Goal: Navigation & Orientation: Find specific page/section

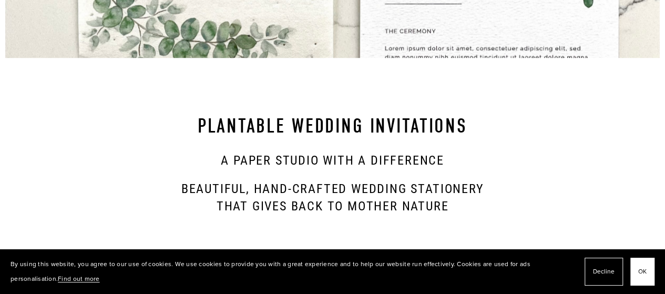
scroll to position [469, 0]
click at [641, 273] on span "OK" at bounding box center [642, 271] width 8 height 15
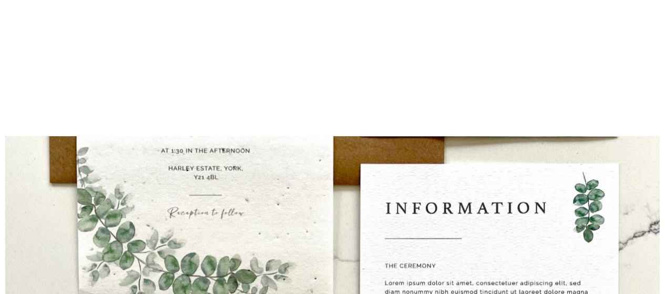
scroll to position [0, 0]
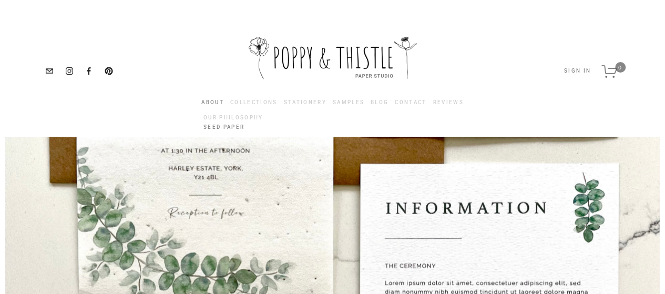
click at [222, 128] on link "Seed Paper" at bounding box center [233, 126] width 64 height 9
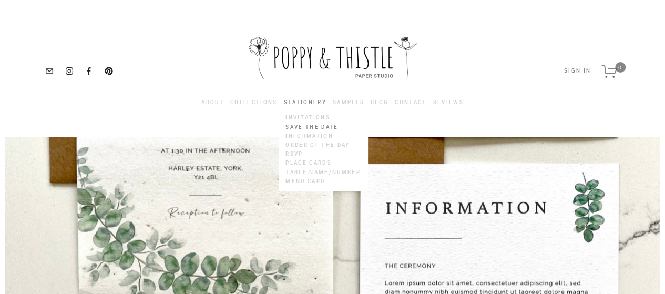
click at [315, 126] on link "Save the Date" at bounding box center [322, 126] width 79 height 9
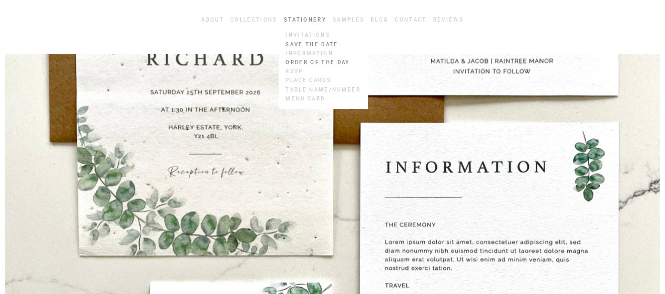
scroll to position [82, 0]
click at [305, 47] on link "Save the Date" at bounding box center [322, 44] width 79 height 9
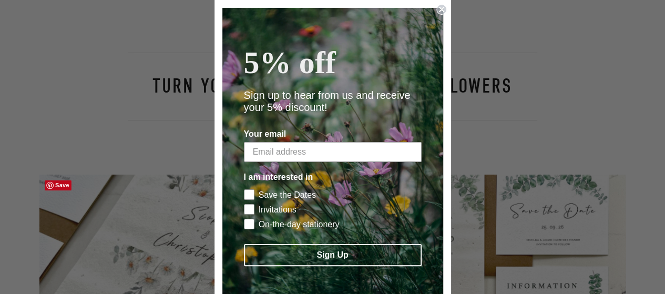
scroll to position [909, 0]
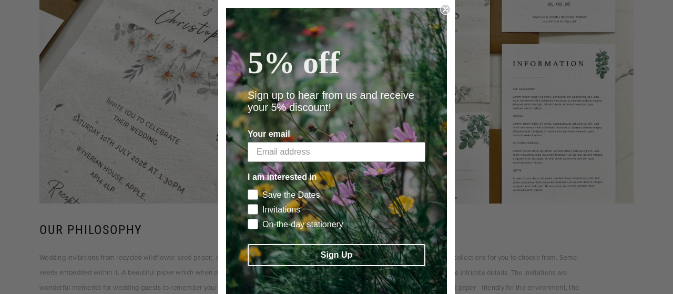
click at [441, 12] on circle "Close dialog" at bounding box center [445, 10] width 10 height 10
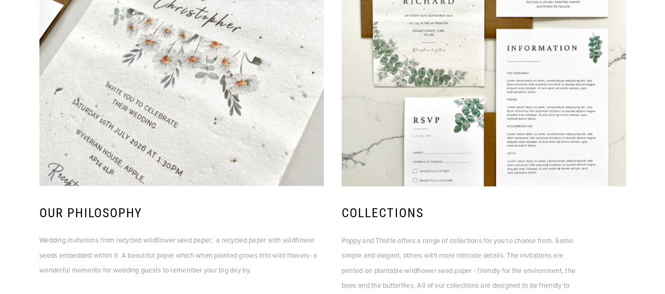
scroll to position [924, 0]
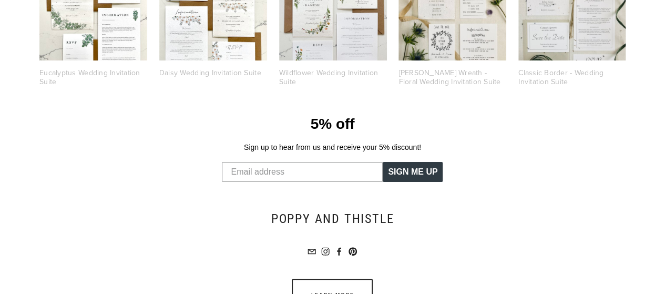
scroll to position [2048, 0]
